Goal: Task Accomplishment & Management: Use online tool/utility

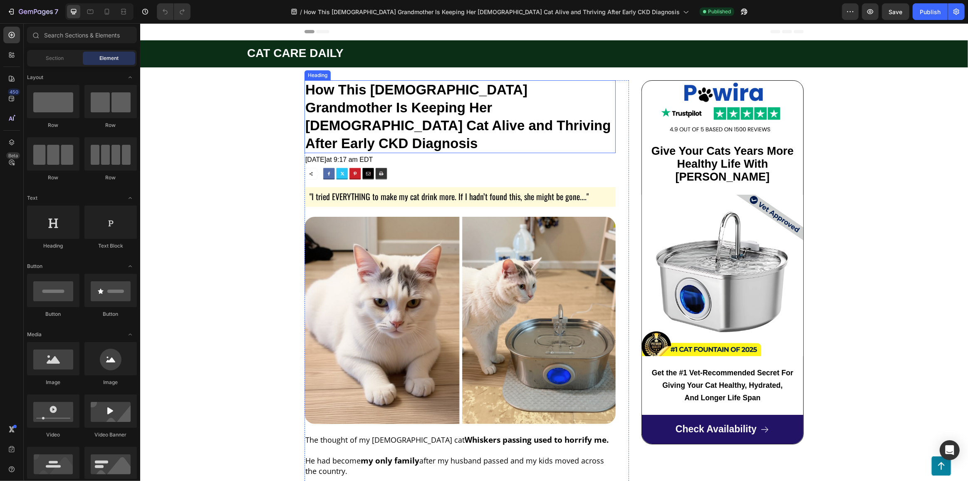
scroll to position [37, 0]
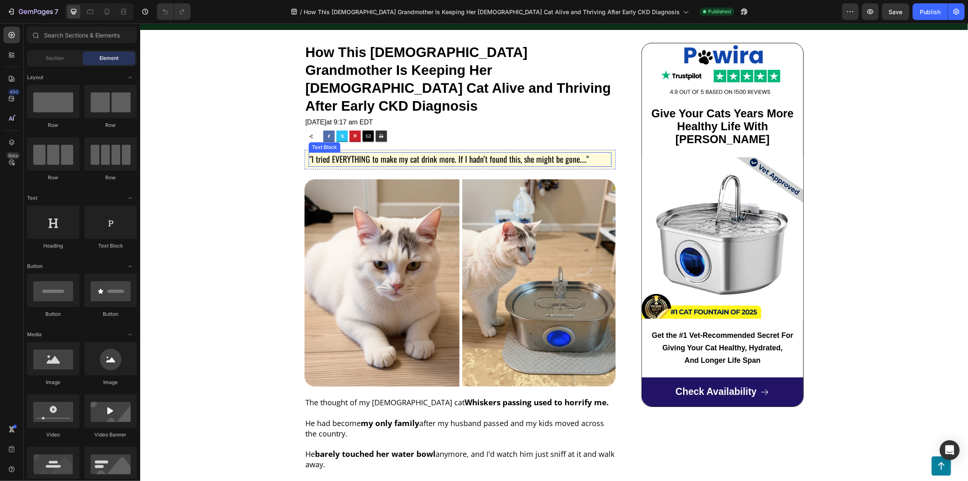
click at [547, 153] on span ""I tried EVERYTHING to make my cat drink more. If I hadn’t found this, she migh…" at bounding box center [448, 159] width 279 height 12
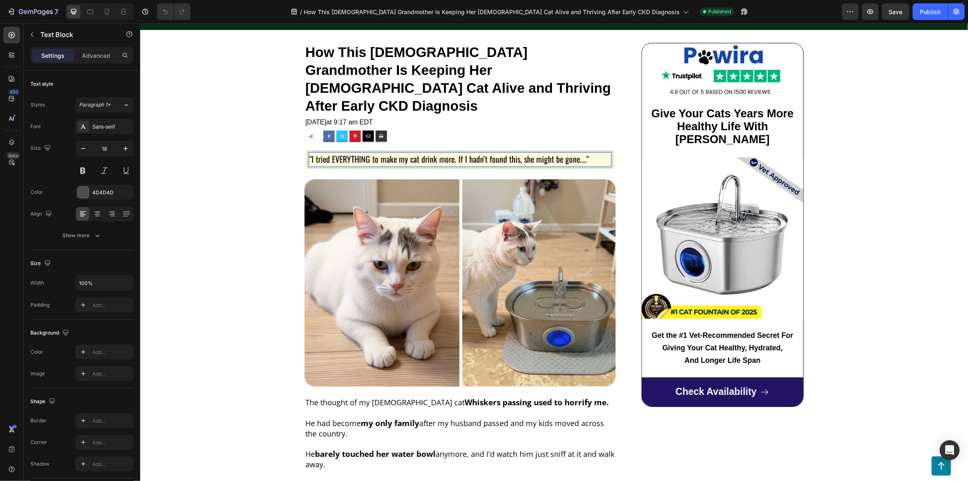
click at [547, 153] on span ""I tried EVERYTHING to make my cat drink more. If I hadn’t found this, she migh…" at bounding box center [448, 159] width 279 height 12
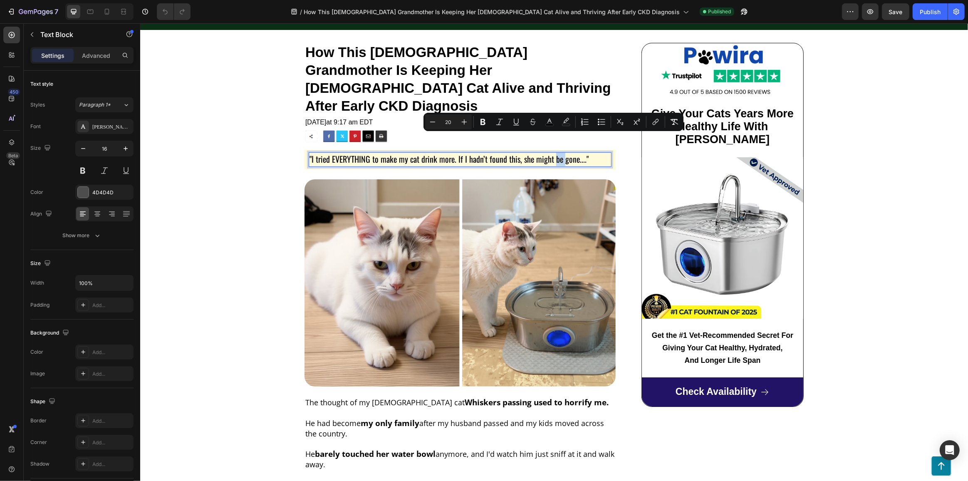
click at [547, 153] on span ""I tried EVERYTHING to make my cat drink more. If I hadn’t found this, she migh…" at bounding box center [448, 159] width 279 height 12
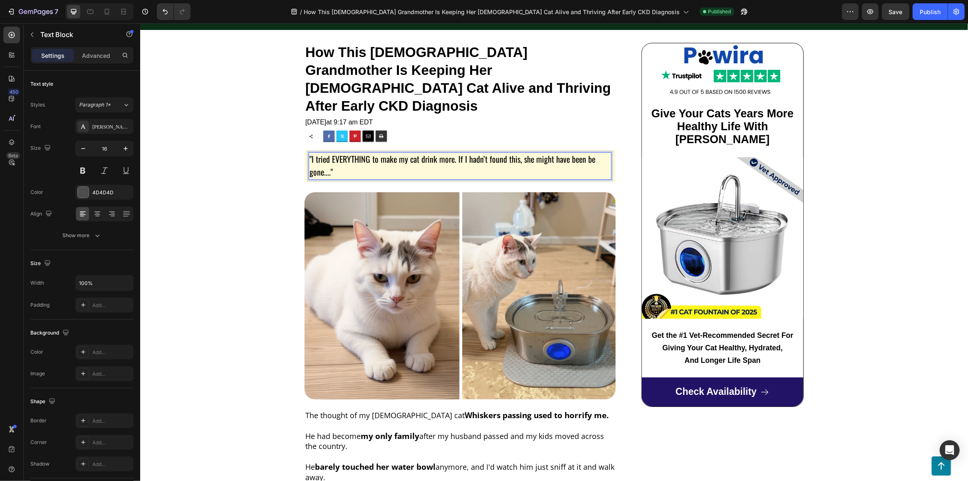
click at [593, 153] on p ""I tried EVERYTHING to make my cat drink more. If I hadn’t found this, she migh…" at bounding box center [459, 166] width 301 height 26
click at [926, 13] on div "Publish" at bounding box center [930, 11] width 21 height 9
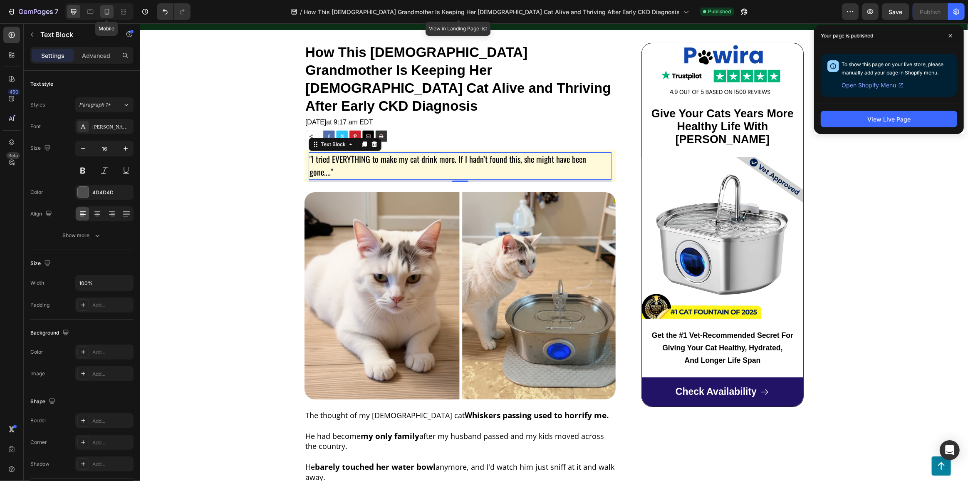
click at [109, 12] on icon at bounding box center [107, 11] width 8 height 8
type input "14"
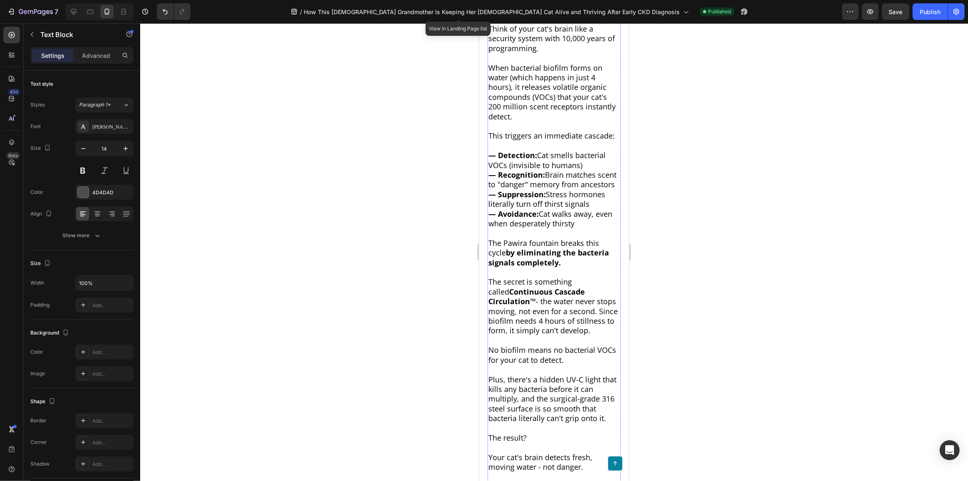
scroll to position [2805, 0]
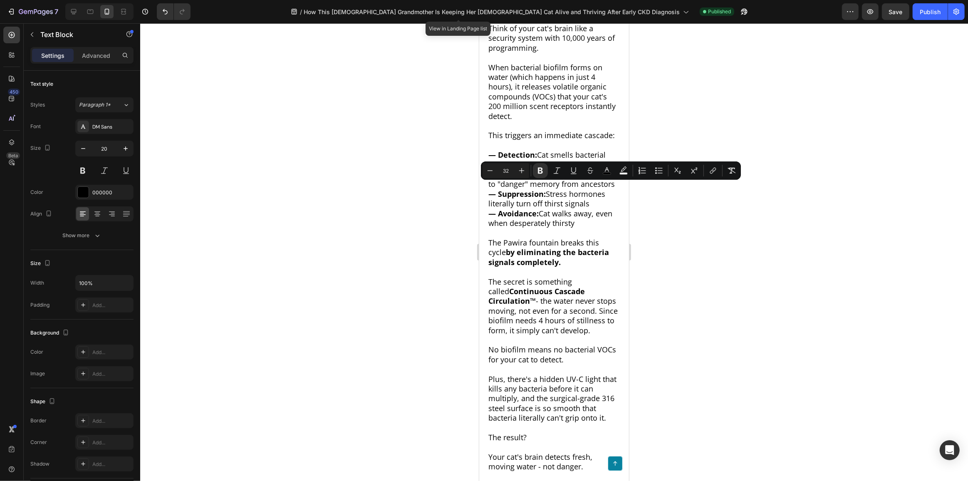
click at [709, 207] on div at bounding box center [554, 251] width 828 height 457
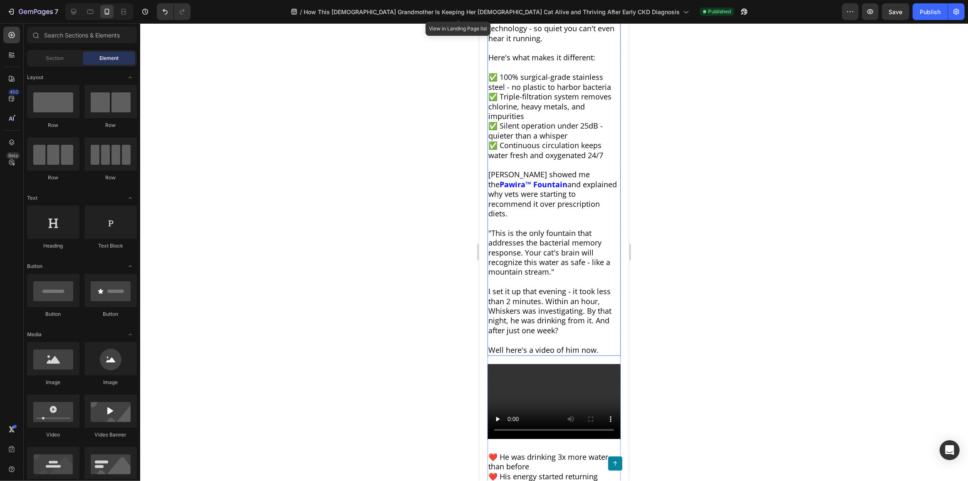
scroll to position [2124, 0]
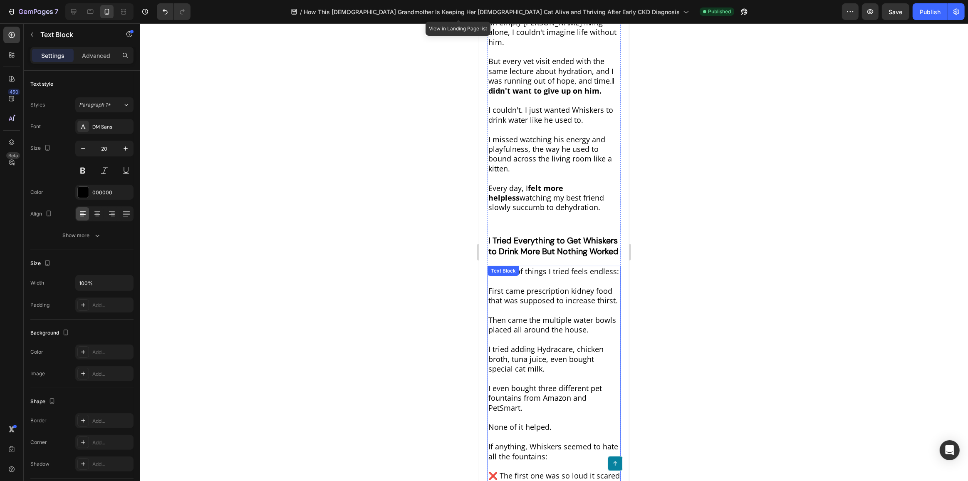
scroll to position [537, 0]
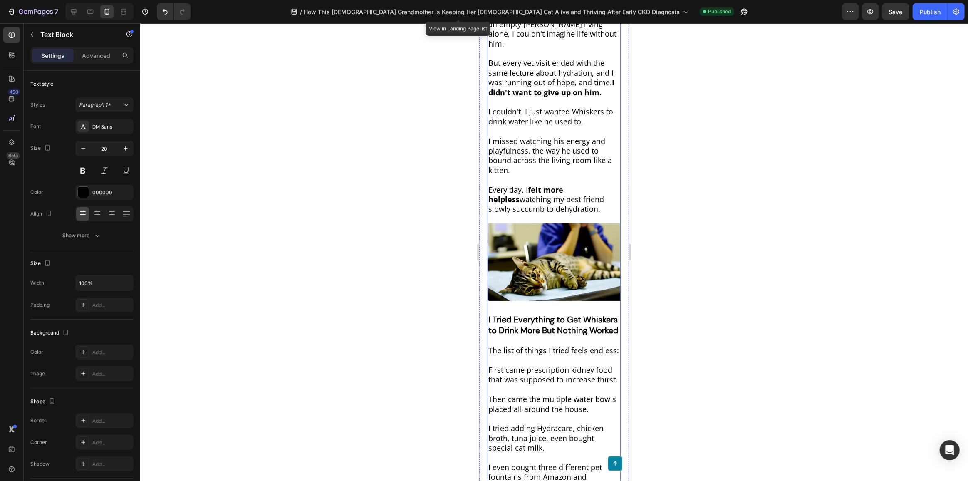
click at [517, 314] on strong "I Tried Everything to Get Whiskers to Drink More But Nothing Worked" at bounding box center [553, 325] width 130 height 22
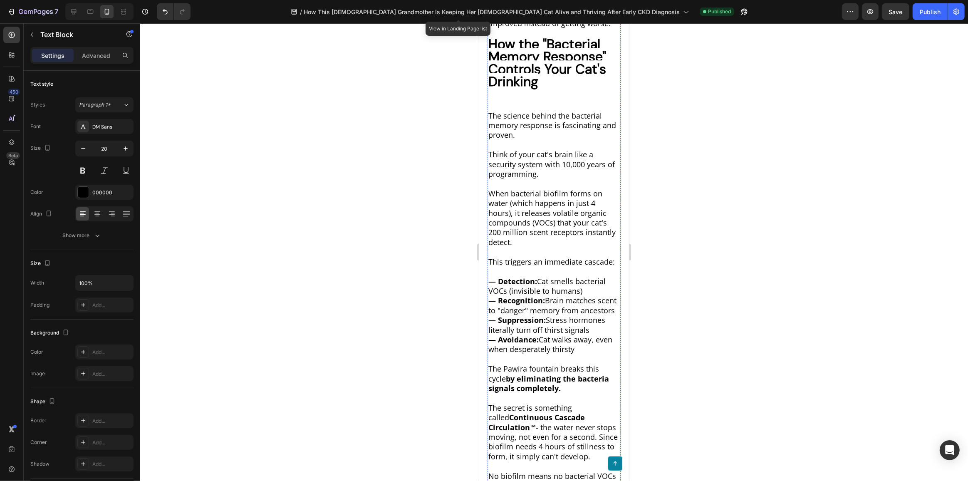
scroll to position [2760, 0]
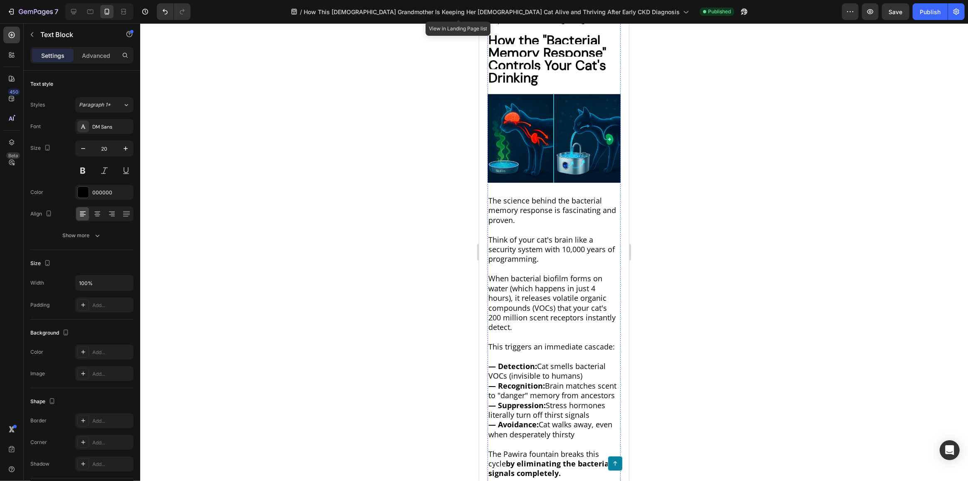
click at [524, 87] on strong "How the "Bacterial Memory Response" Controls Your Cat's Drinking" at bounding box center [547, 59] width 118 height 55
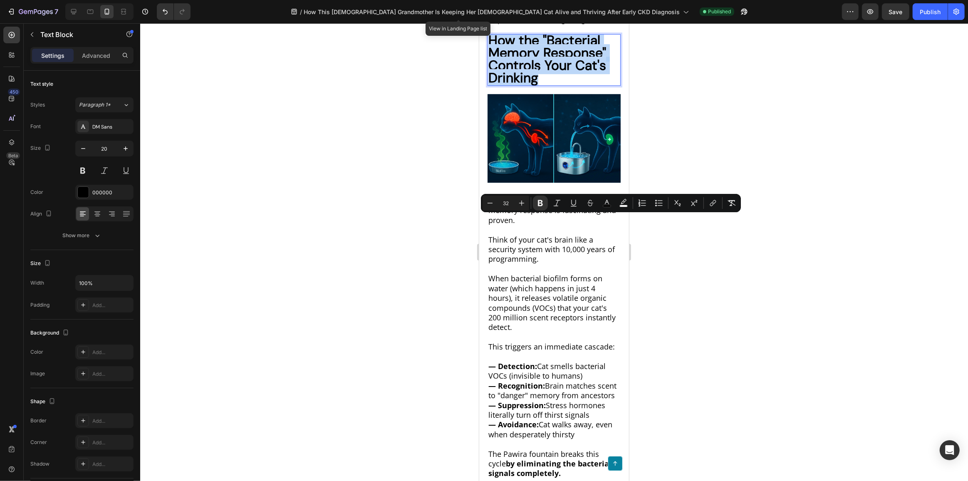
drag, startPoint x: 545, startPoint y: 260, endPoint x: 487, endPoint y: 219, distance: 71.2
click at [488, 85] on p "How the "Bacterial Memory Response" Controls Your Cat's Drinking" at bounding box center [553, 60] width 131 height 50
click at [492, 202] on icon "Editor contextual toolbar" at bounding box center [490, 203] width 8 height 8
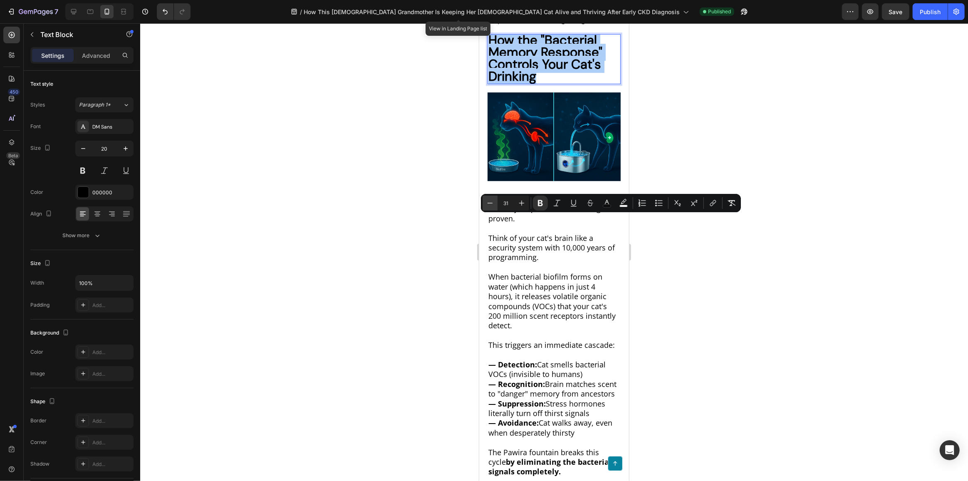
click at [492, 202] on icon "Editor contextual toolbar" at bounding box center [490, 203] width 8 height 8
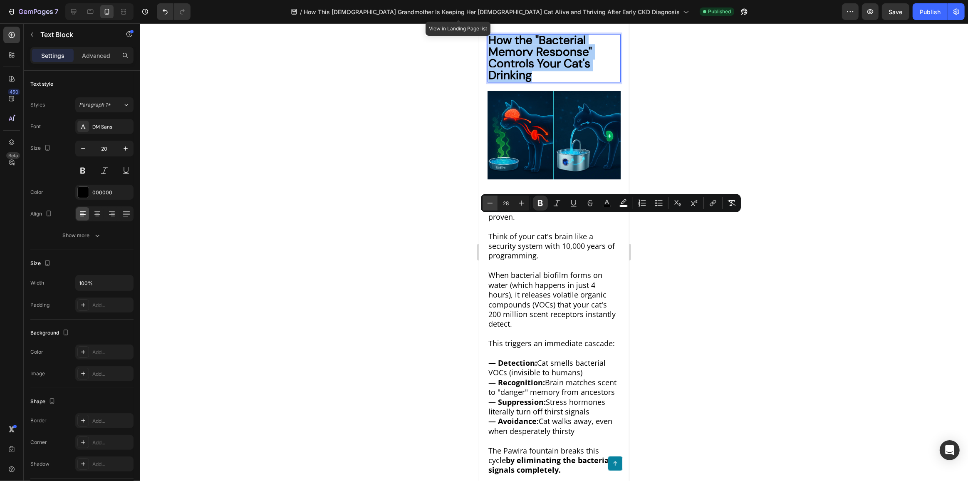
click at [492, 202] on icon "Editor contextual toolbar" at bounding box center [490, 203] width 8 height 8
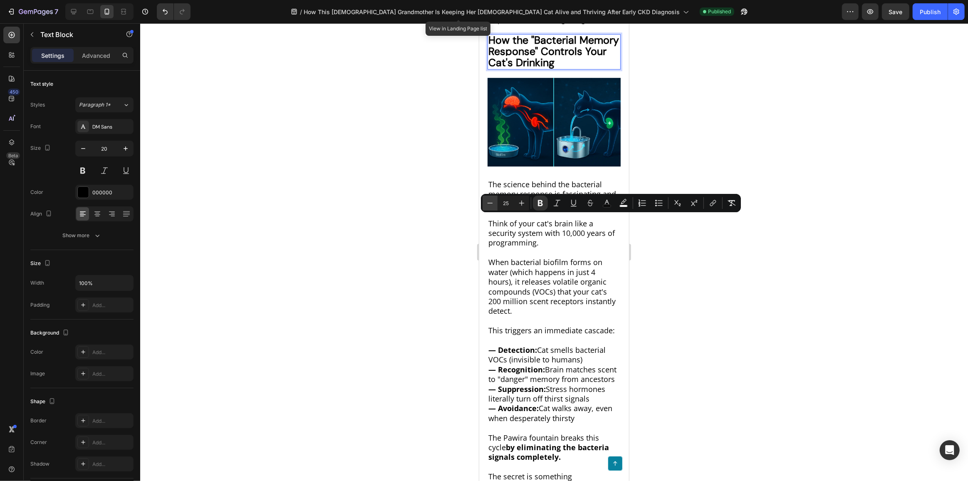
click at [491, 203] on icon "Editor contextual toolbar" at bounding box center [489, 203] width 5 height 0
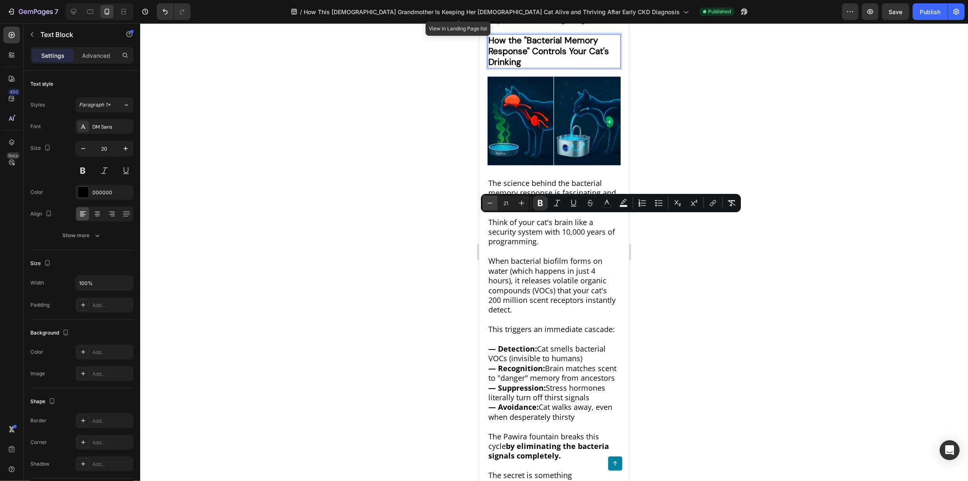
click at [491, 203] on icon "Editor contextual toolbar" at bounding box center [489, 203] width 5 height 0
type input "20"
click at [697, 252] on div at bounding box center [554, 251] width 828 height 457
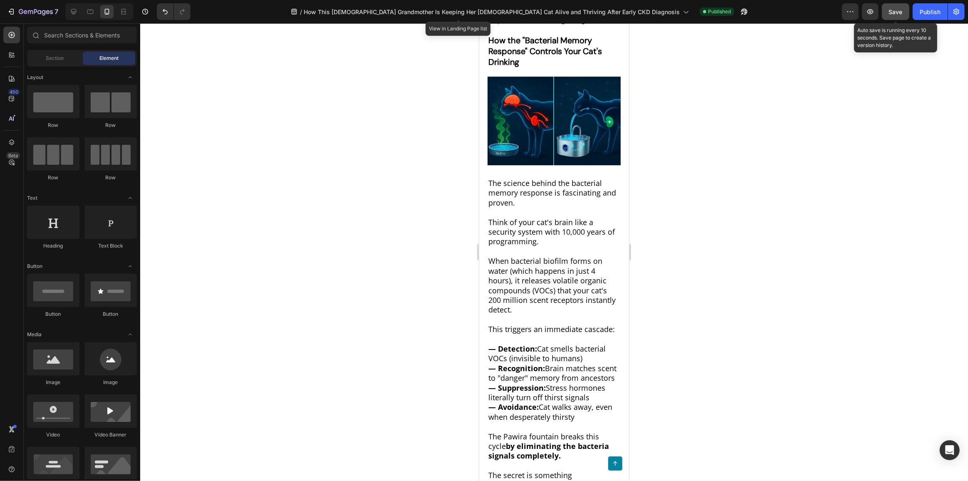
click at [902, 10] on span "Save" at bounding box center [896, 11] width 14 height 7
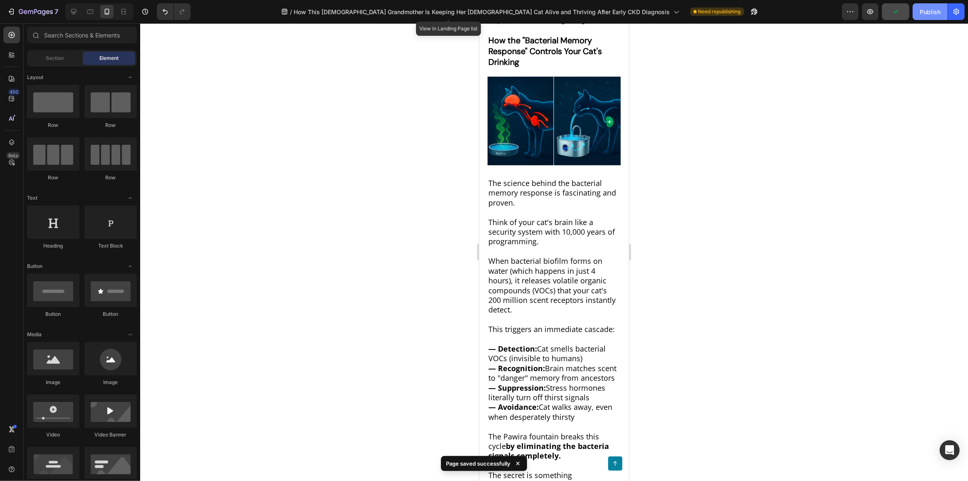
click at [929, 12] on div "Publish" at bounding box center [930, 11] width 21 height 9
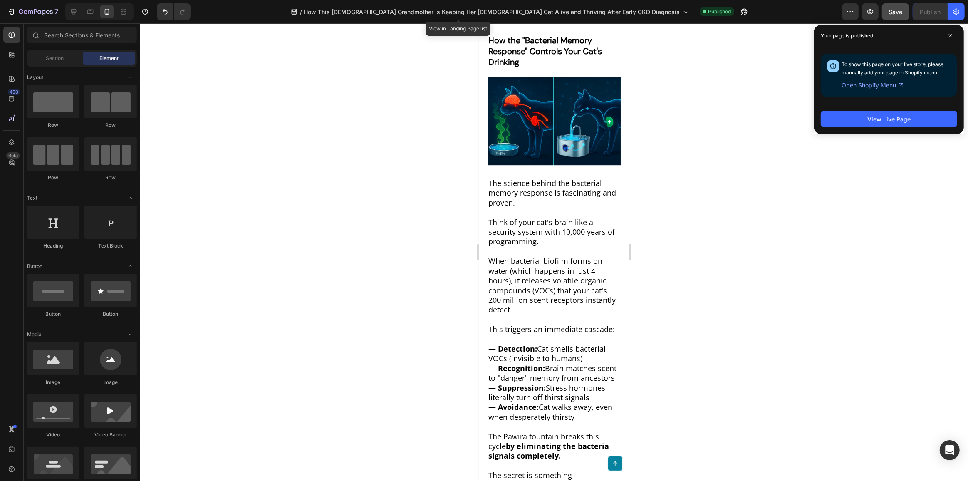
click at [748, 82] on div at bounding box center [554, 251] width 828 height 457
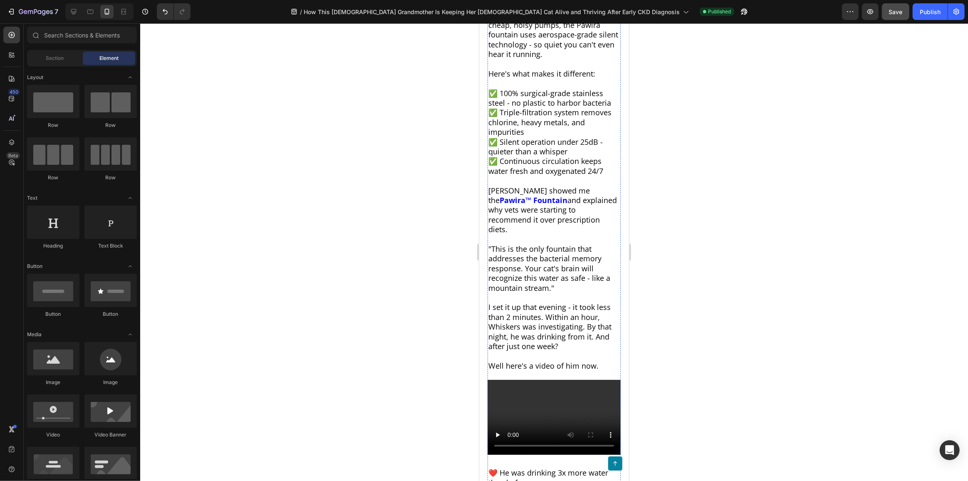
scroll to position [2193, 0]
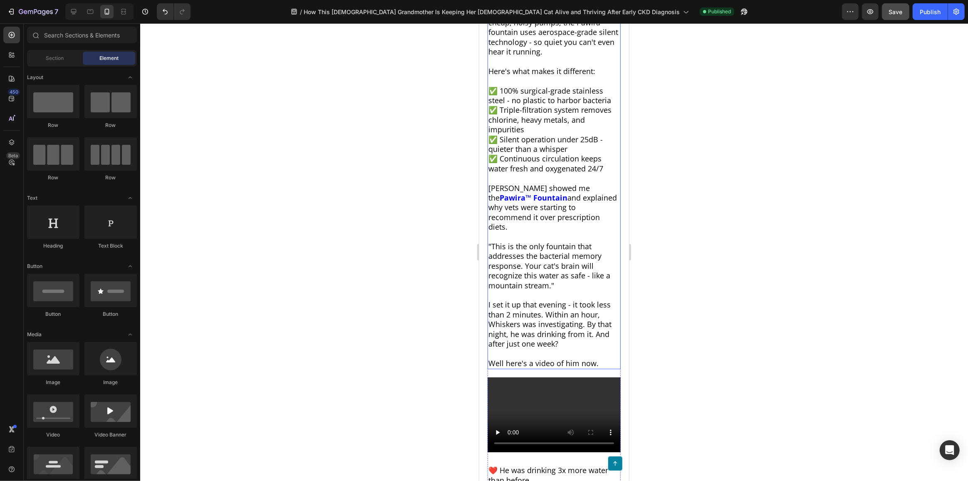
click at [542, 57] on span "Unlike regular fountains that use cheap, noisy pumps, the Pawira fountain uses …" at bounding box center [553, 31] width 130 height 49
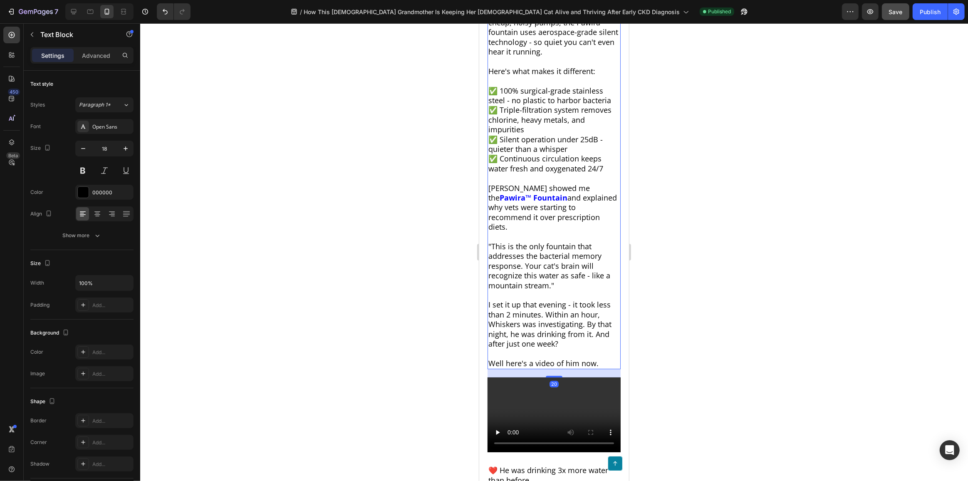
click at [541, 57] on span "Unlike regular fountains that use cheap, noisy pumps, the Pawira fountain uses …" at bounding box center [553, 31] width 130 height 49
click at [555, 57] on span "Unlike regular fountains that use cheap, noisy pumps, the Pawira fountain uses …" at bounding box center [553, 31] width 130 height 49
click at [124, 149] on icon "button" at bounding box center [125, 148] width 8 height 8
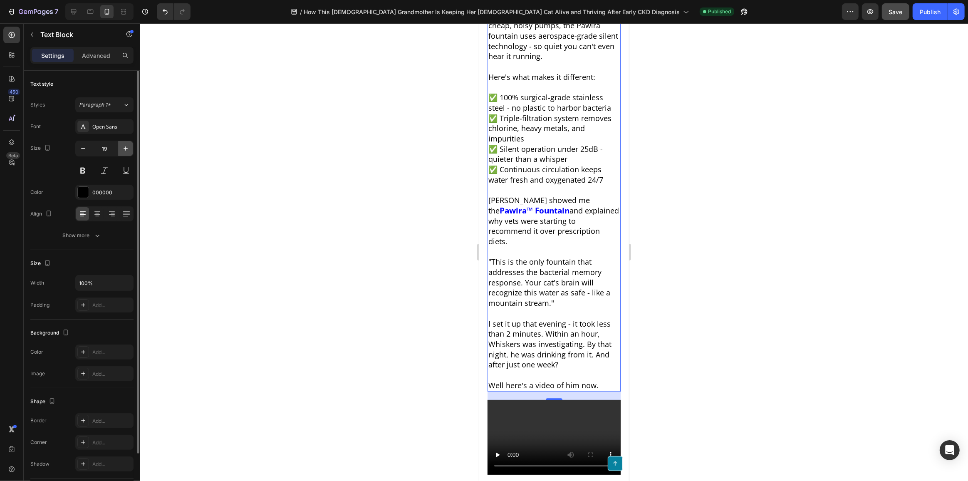
click at [124, 149] on icon "button" at bounding box center [125, 148] width 8 height 8
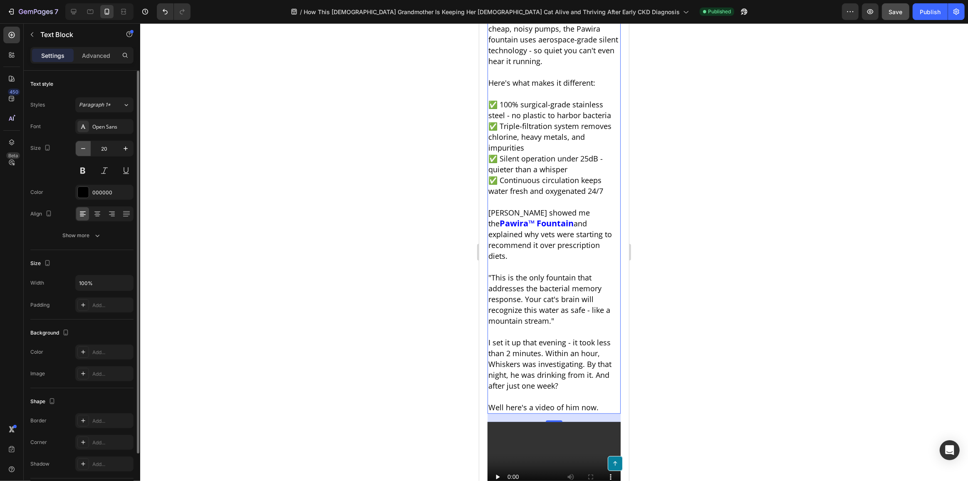
click at [79, 149] on icon "button" at bounding box center [83, 148] width 8 height 8
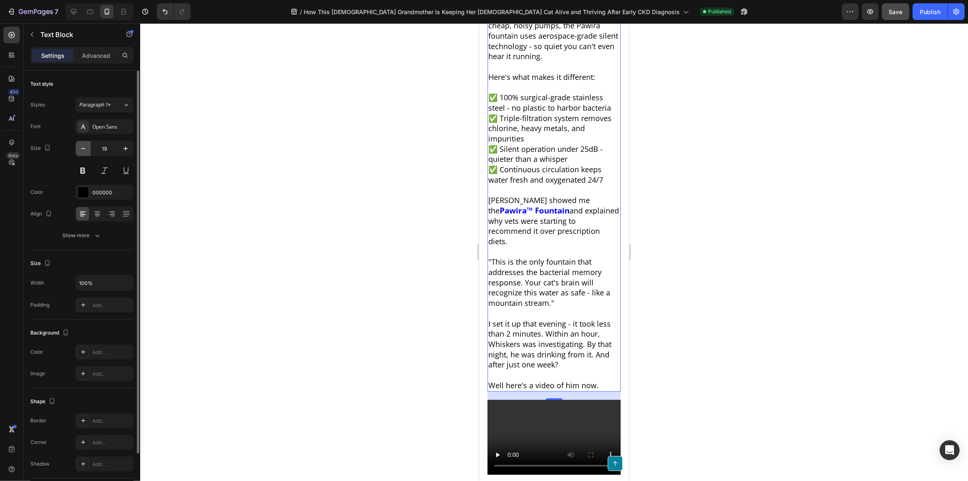
click at [82, 147] on icon "button" at bounding box center [83, 148] width 8 height 8
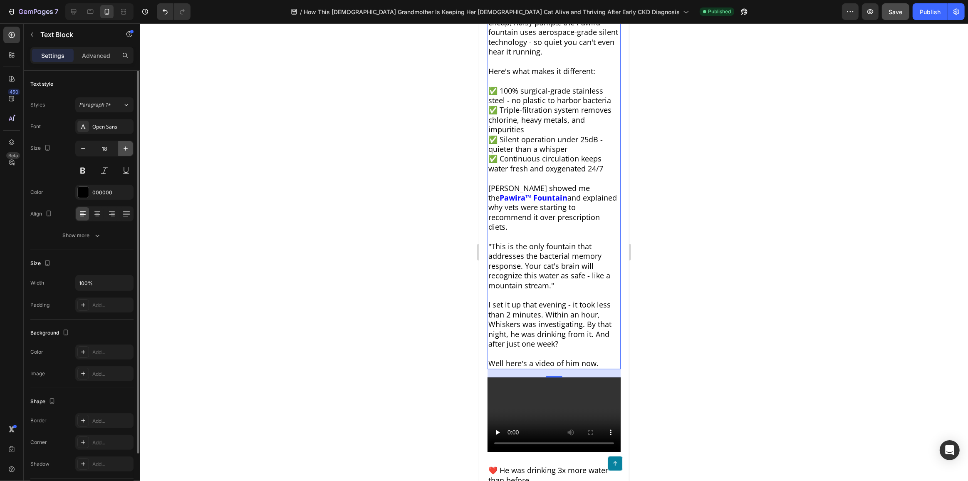
click at [127, 149] on icon "button" at bounding box center [125, 148] width 8 height 8
type input "19"
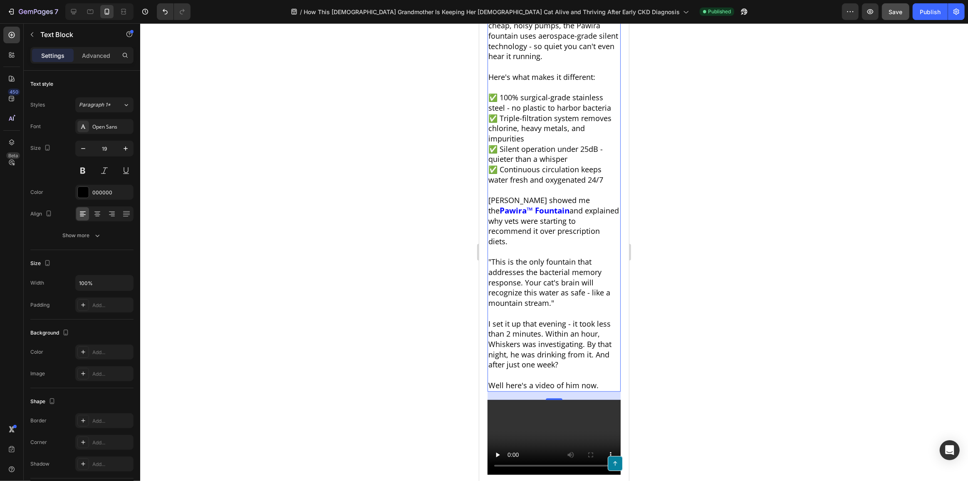
click at [732, 176] on div at bounding box center [554, 251] width 828 height 457
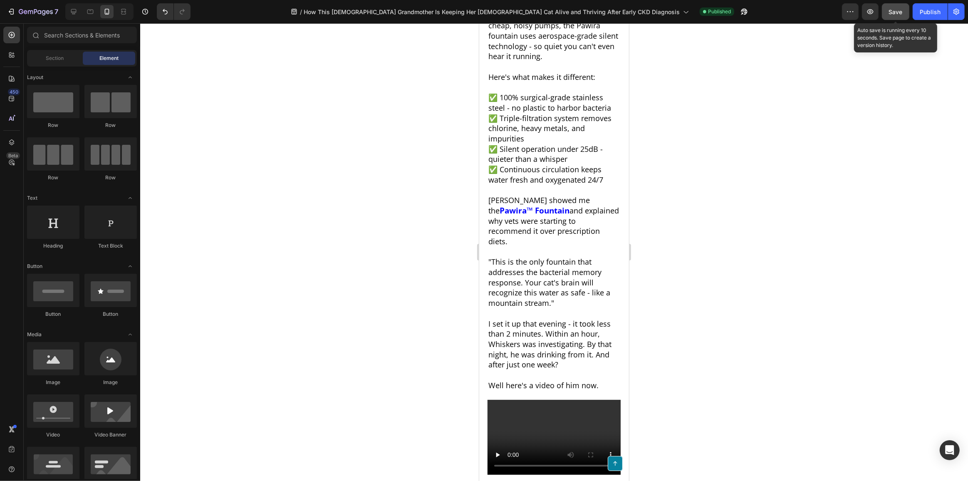
click at [902, 12] on span "Save" at bounding box center [896, 11] width 14 height 7
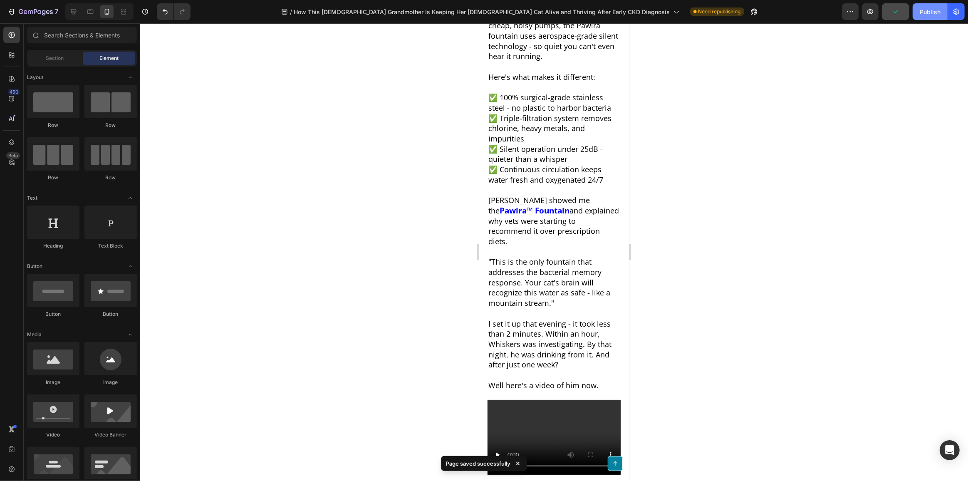
click at [935, 13] on div "Publish" at bounding box center [930, 11] width 21 height 9
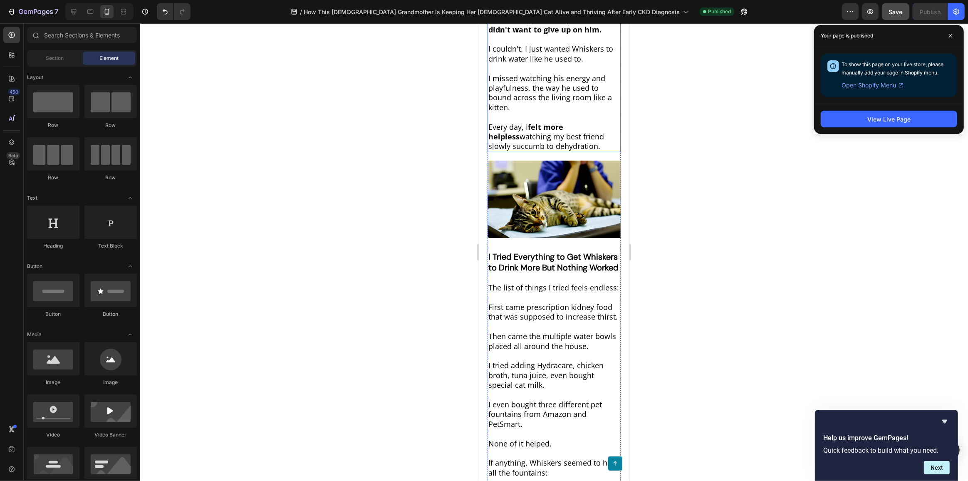
scroll to position [605, 0]
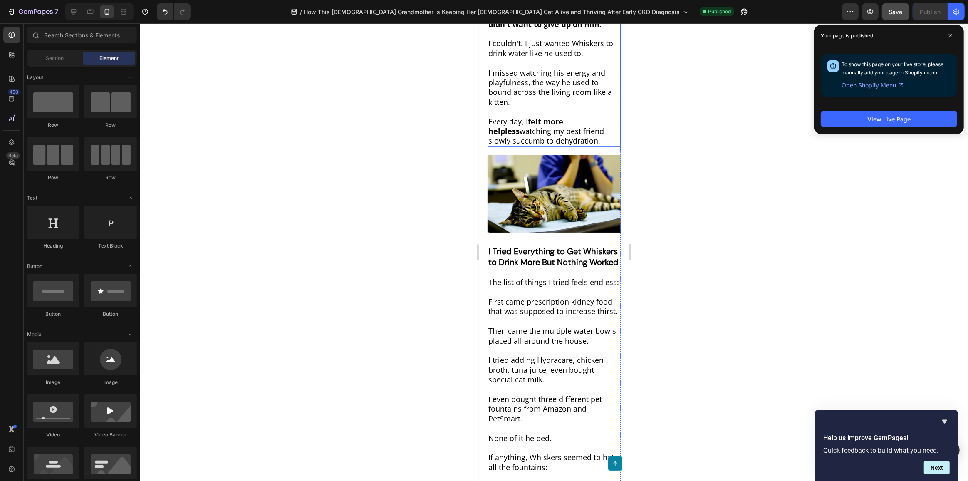
click at [534, 126] on span "watching my best friend slowly succumb to dehydration." at bounding box center [546, 136] width 116 height 20
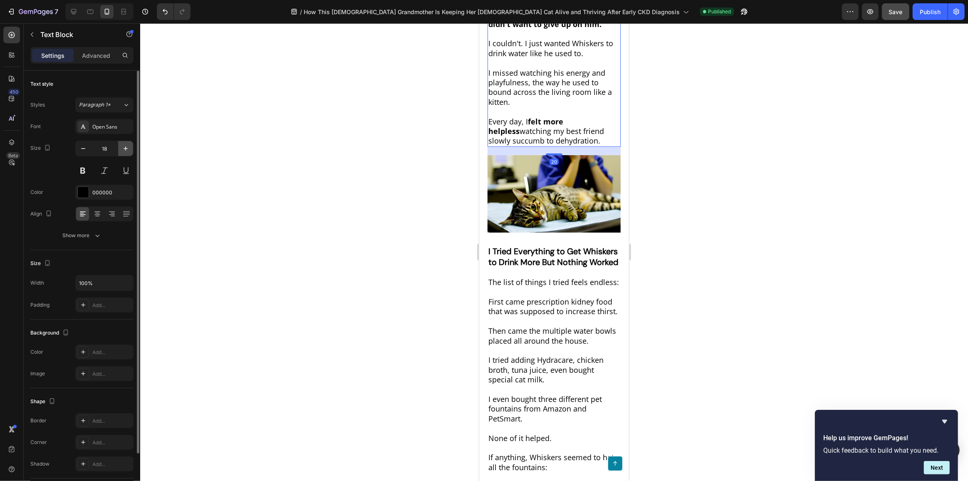
click at [128, 149] on icon "button" at bounding box center [125, 148] width 8 height 8
type input "19"
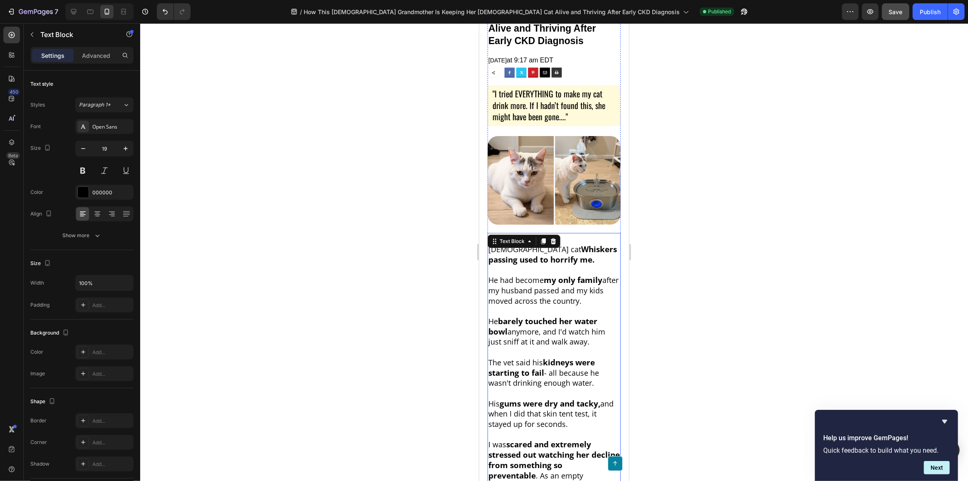
scroll to position [0, 0]
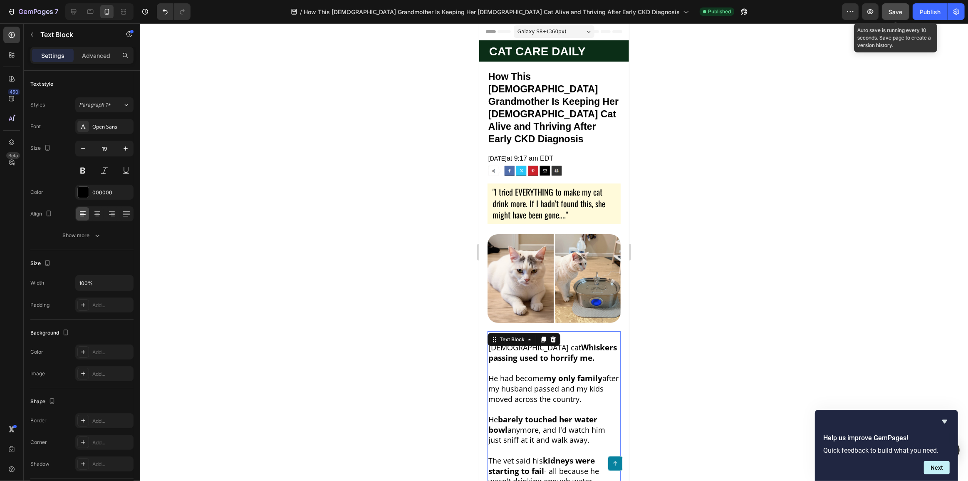
click at [901, 17] on button "Save" at bounding box center [895, 11] width 27 height 17
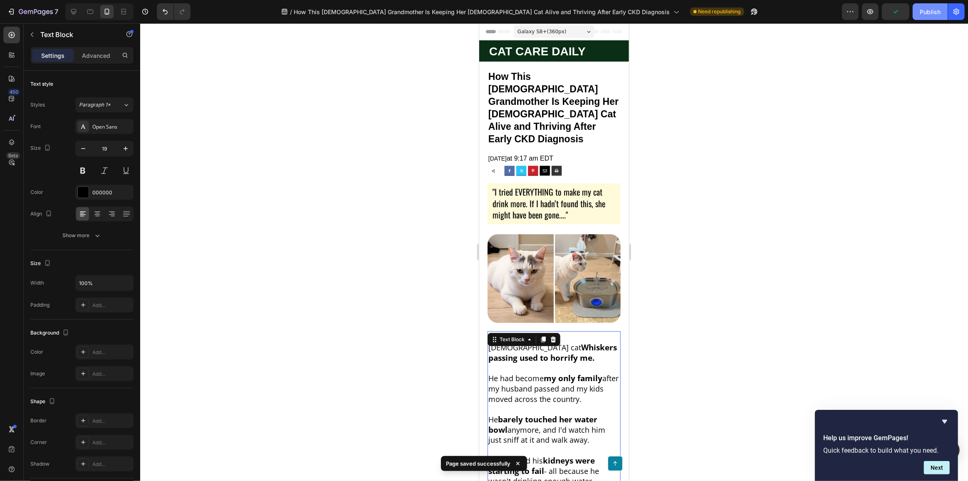
click at [930, 13] on div "Publish" at bounding box center [930, 11] width 21 height 9
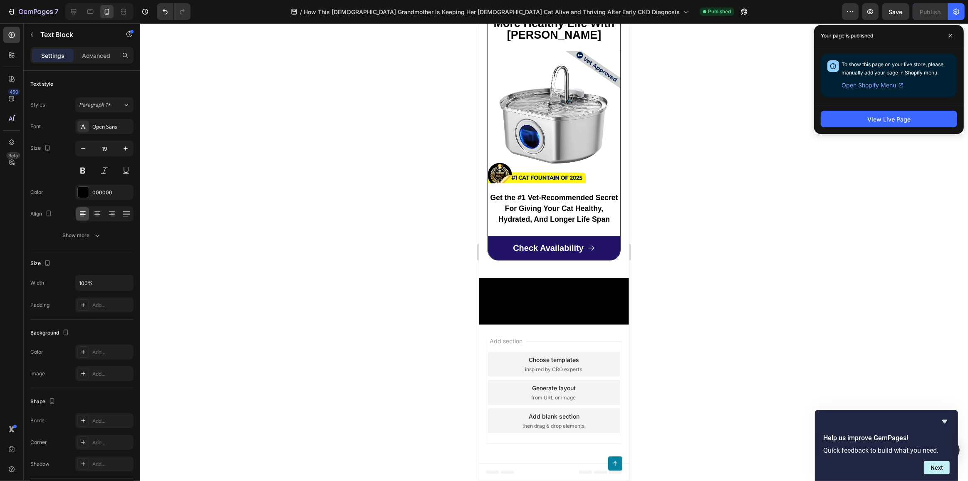
scroll to position [5671, 0]
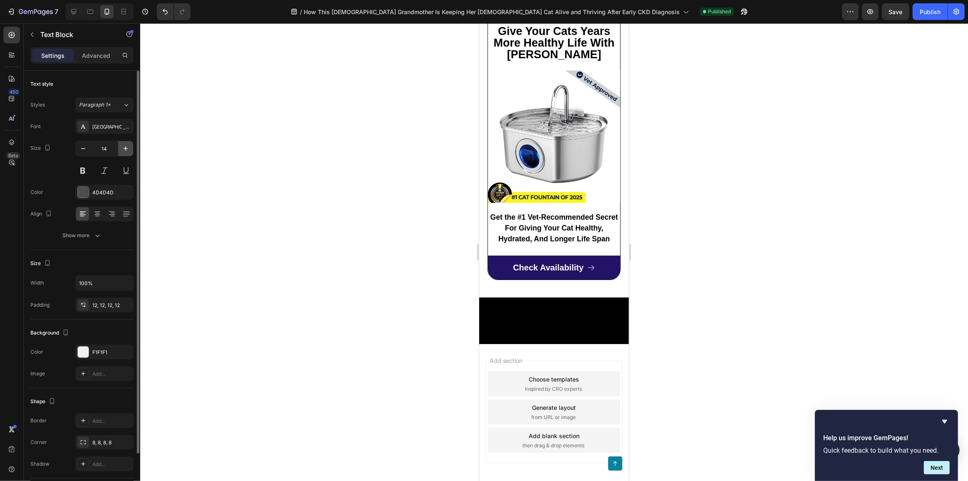
click at [124, 148] on icon "button" at bounding box center [125, 148] width 8 height 8
type input "15"
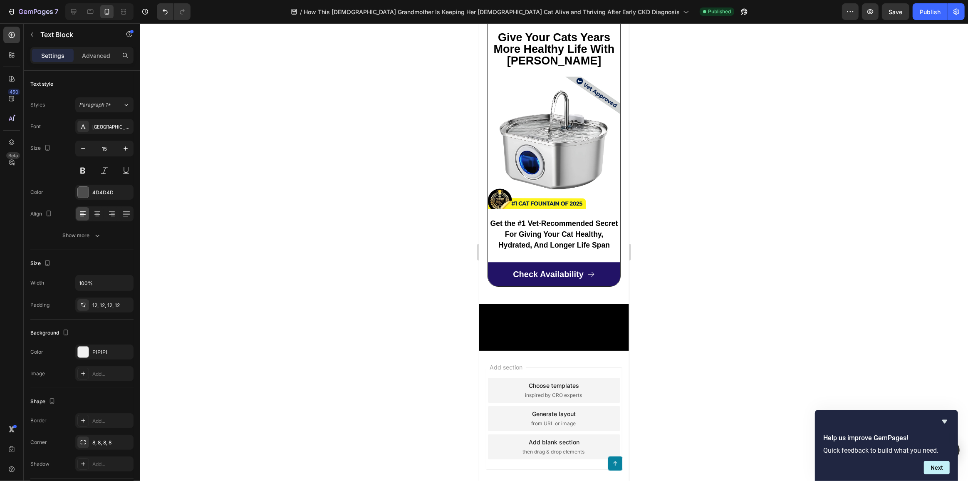
click at [125, 147] on icon "button" at bounding box center [126, 148] width 4 height 4
type input "15"
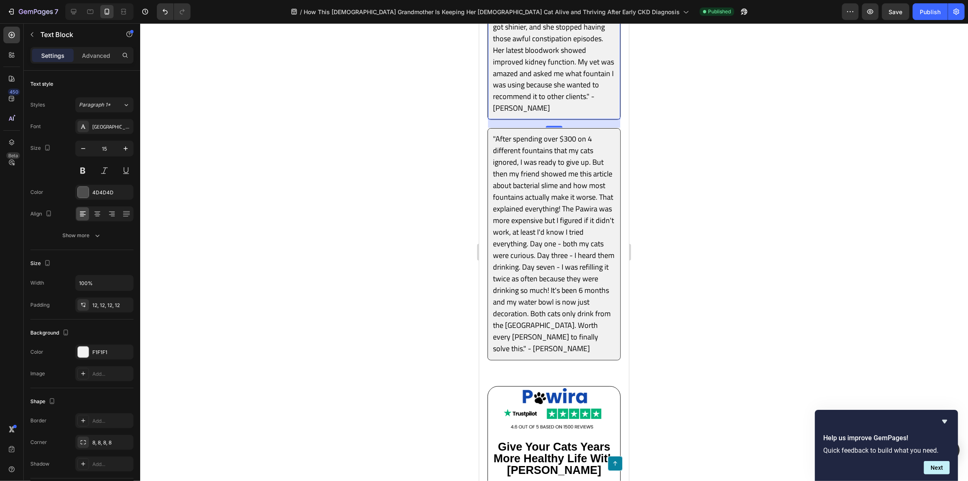
scroll to position [5256, 0]
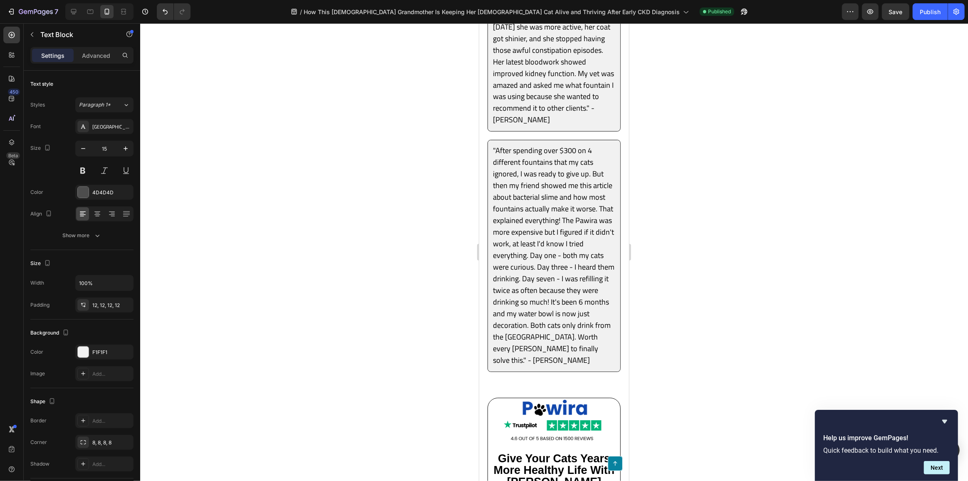
click at [123, 146] on icon "button" at bounding box center [125, 148] width 8 height 8
type input "15"
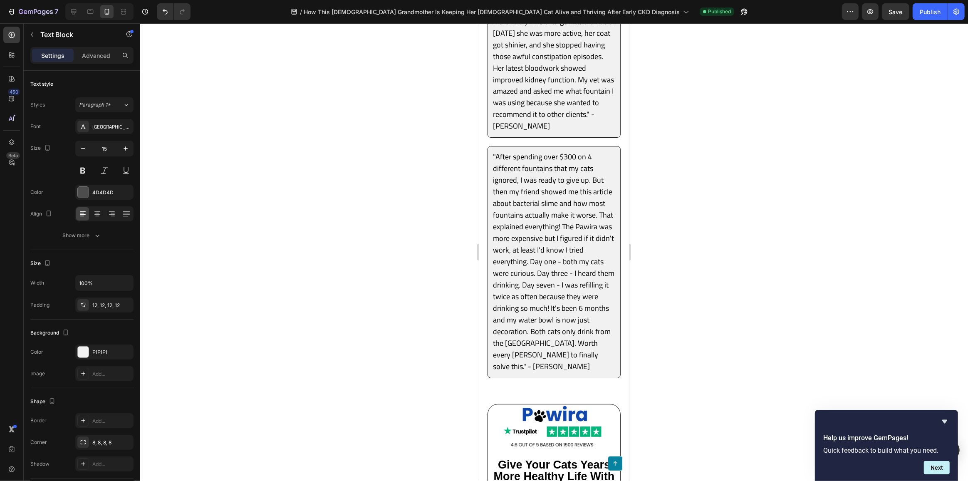
click at [890, 11] on span "Save" at bounding box center [896, 11] width 14 height 7
click at [924, 12] on div "Publish" at bounding box center [930, 11] width 21 height 9
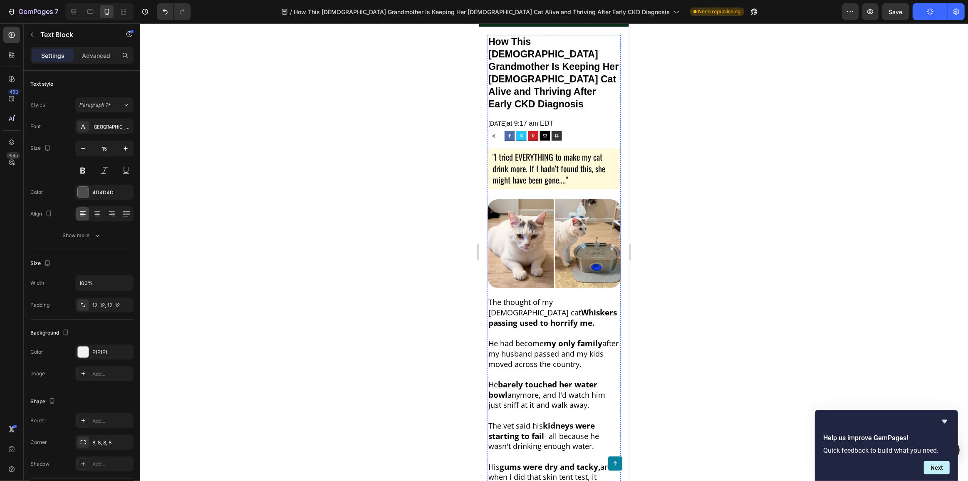
scroll to position [0, 0]
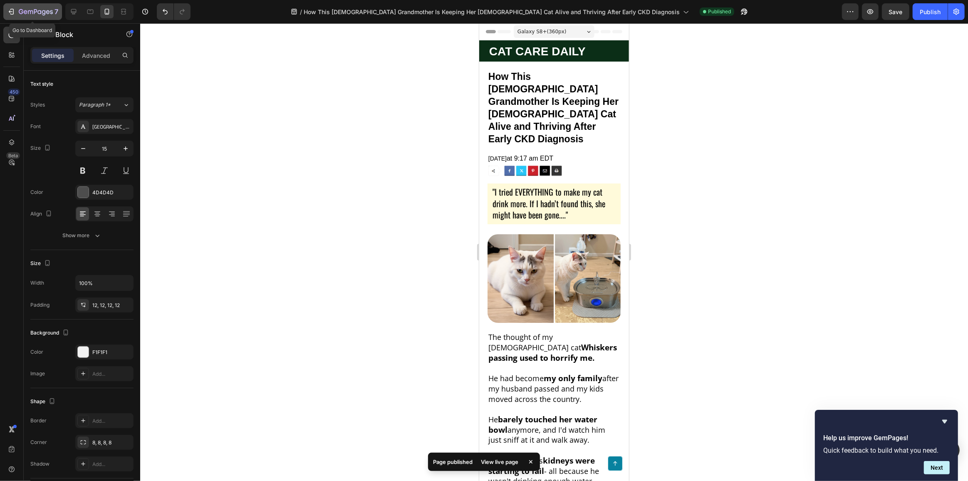
click at [10, 10] on icon "button" at bounding box center [11, 11] width 8 height 8
